Goal: Task Accomplishment & Management: Complete application form

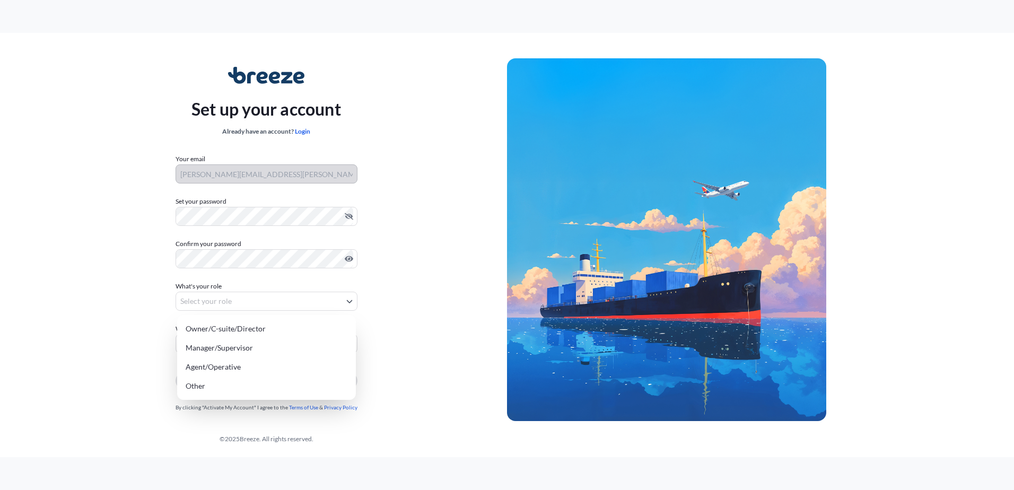
click at [257, 304] on body "Set up your account Already have an account? Login Your email [PERSON_NAME][EMA…" at bounding box center [507, 245] width 1014 height 490
click at [249, 342] on div "Manager/Supervisor" at bounding box center [266, 347] width 170 height 19
select select "manager/supervisor"
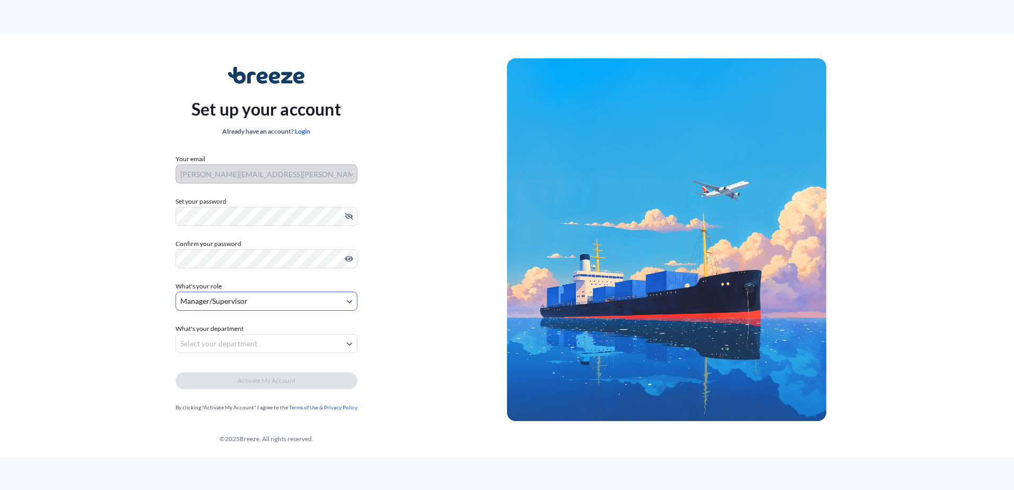
click at [257, 344] on body "Set up your account Already have an account? Login Your email [PERSON_NAME][EMA…" at bounding box center [507, 245] width 1014 height 490
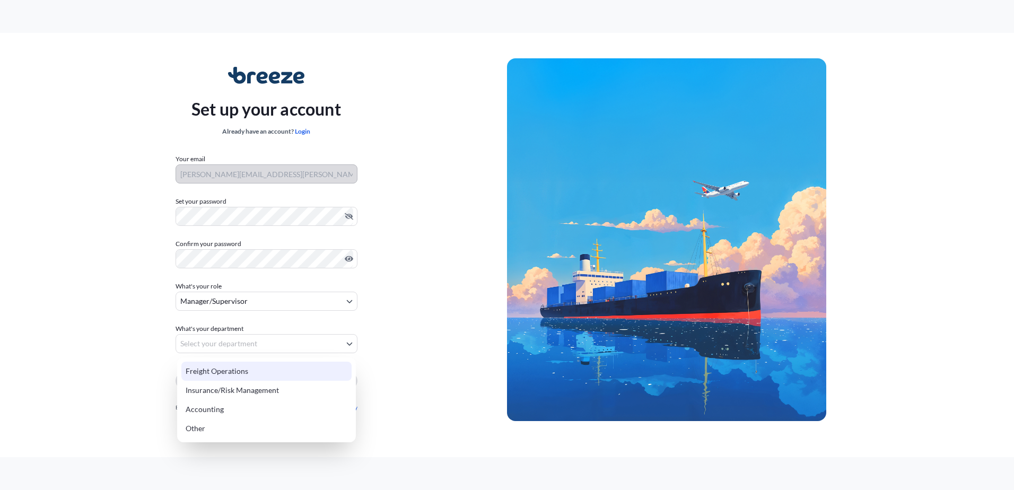
click at [254, 371] on div "Freight Operations" at bounding box center [266, 371] width 170 height 19
select select "freight operations"
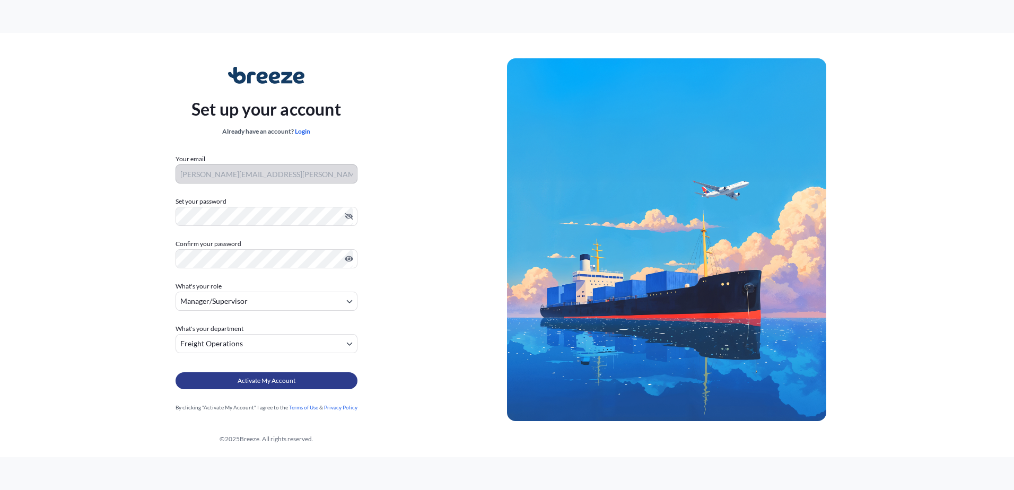
click at [261, 377] on span "Activate My Account" at bounding box center [267, 380] width 58 height 11
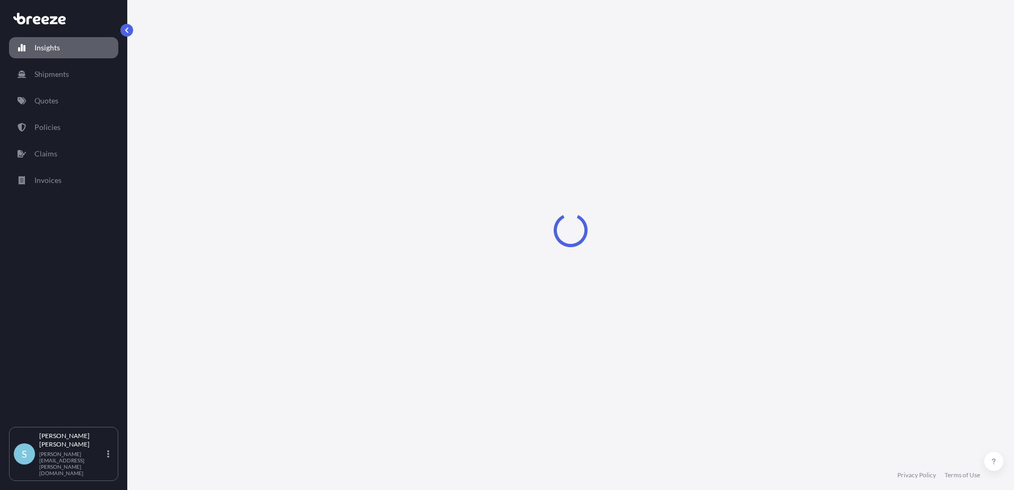
select select "2025"
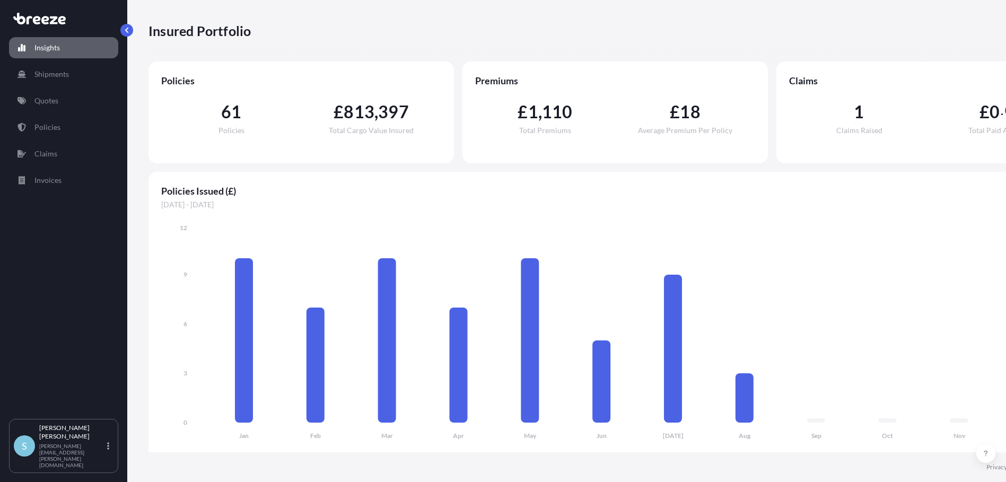
click at [633, 24] on div "Insured Portfolio 2025 2025 2024 2023 2022" at bounding box center [614, 30] width 933 height 19
